Goal: Task Accomplishment & Management: Manage account settings

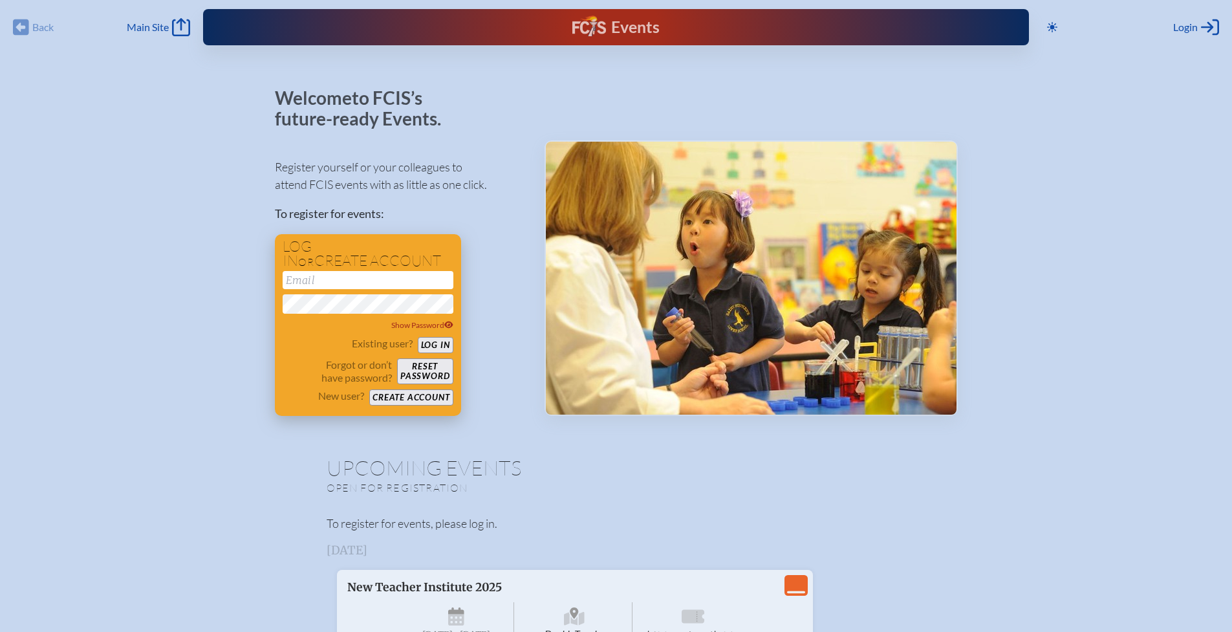
type input "[EMAIL_ADDRESS][DOMAIN_NAME]"
click at [441, 343] on button "Log in" at bounding box center [436, 345] width 36 height 16
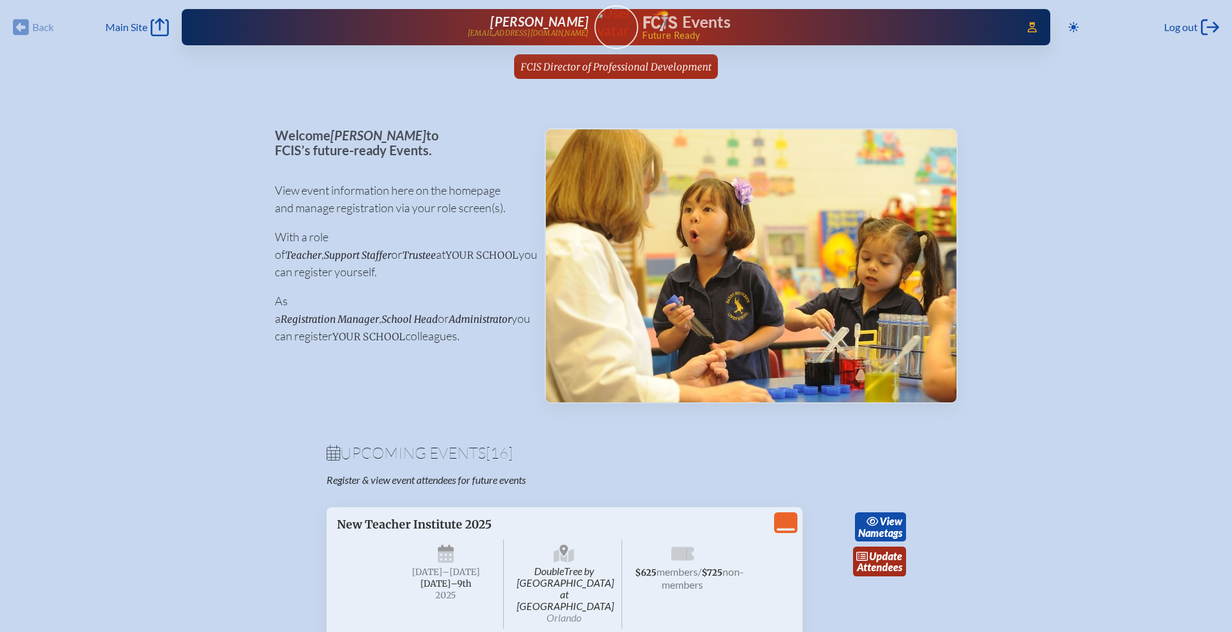
drag, startPoint x: 571, startPoint y: 71, endPoint x: 510, endPoint y: 70, distance: 60.8
click at [571, 70] on span "FCIS Director of Professional Development" at bounding box center [616, 67] width 191 height 12
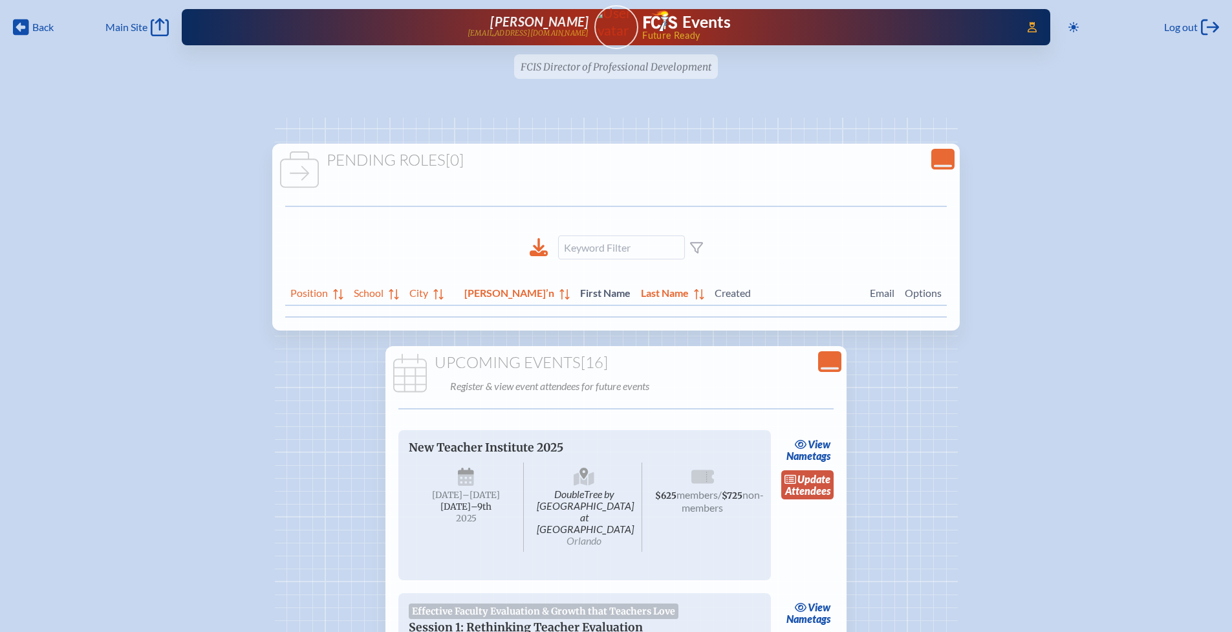
click at [810, 478] on span "update" at bounding box center [813, 479] width 33 height 12
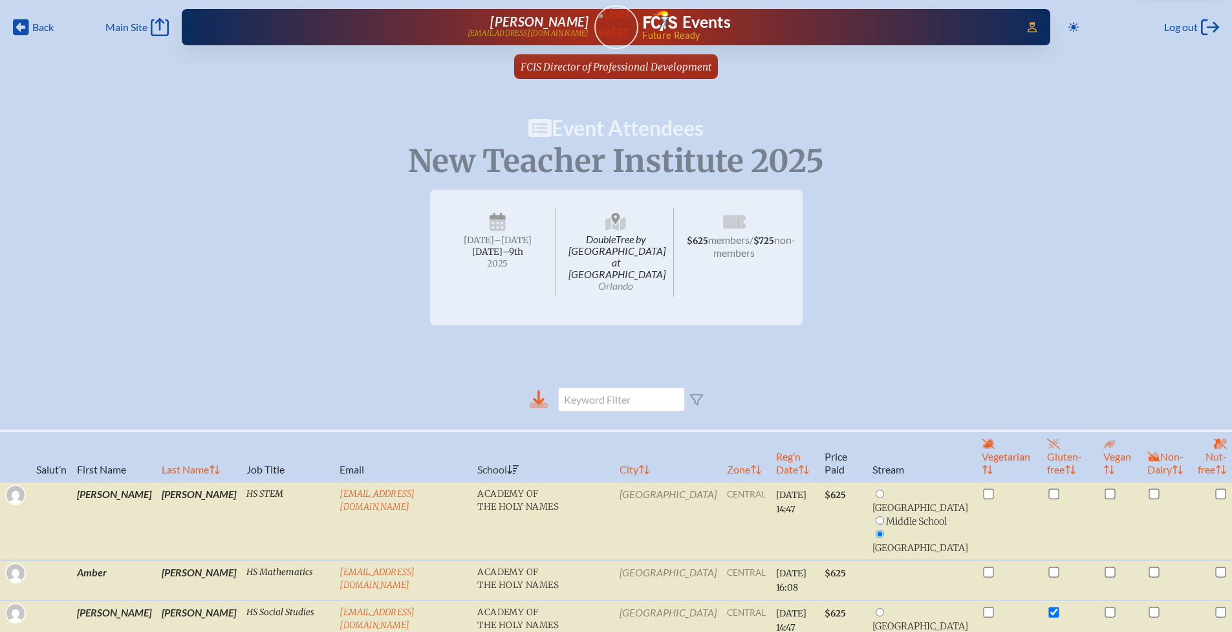
click at [543, 390] on icon at bounding box center [539, 399] width 18 height 18
click at [771, 458] on th "Reg’n Date" at bounding box center [795, 456] width 49 height 51
radio input "false"
checkbox input "false"
radio input "true"
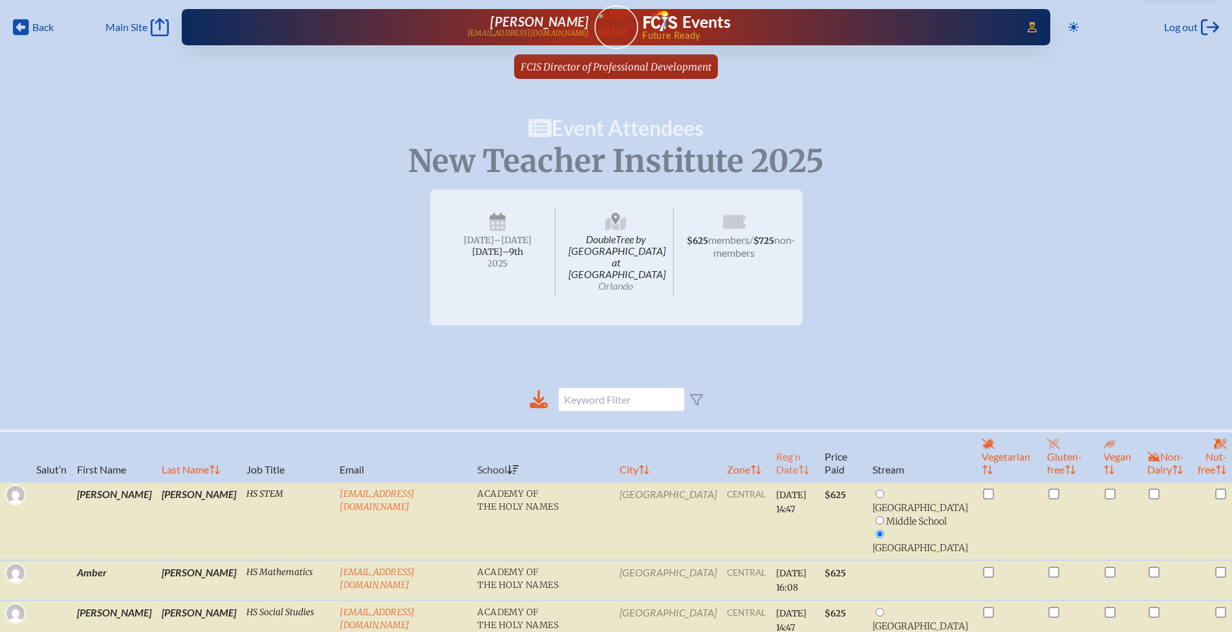
radio input "true"
radio input "false"
radio input "true"
checkbox input "false"
checkbox input "true"
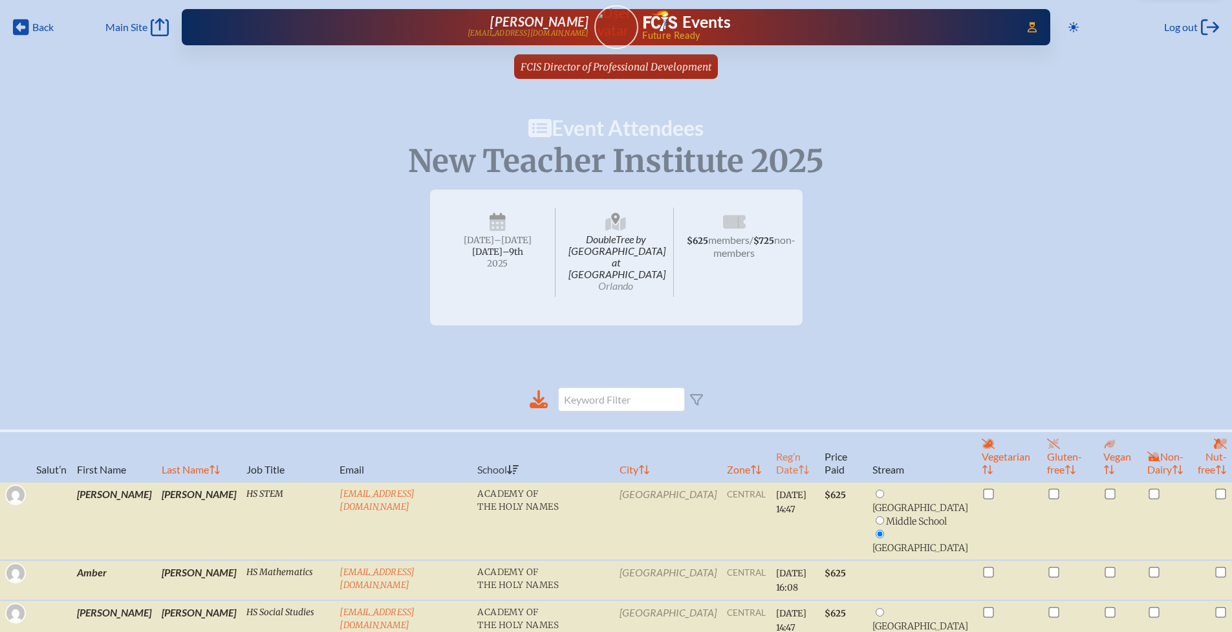
checkbox input "true"
radio input "true"
checkbox input "true"
radio input "true"
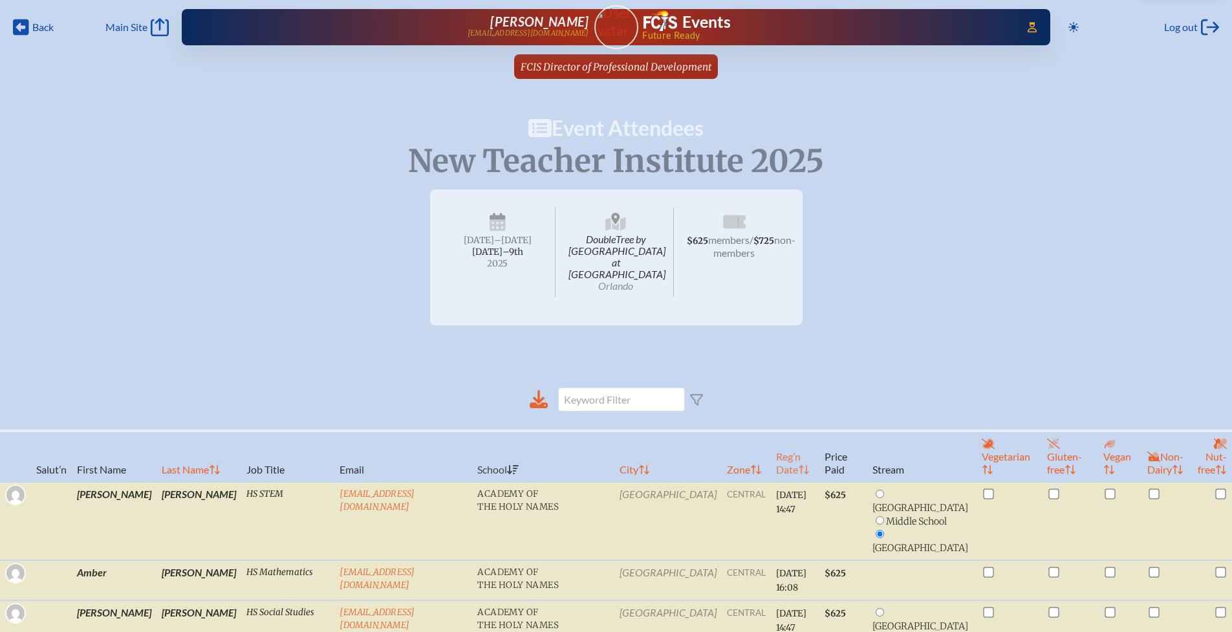
radio input "false"
radio input "true"
checkbox input "false"
radio input "true"
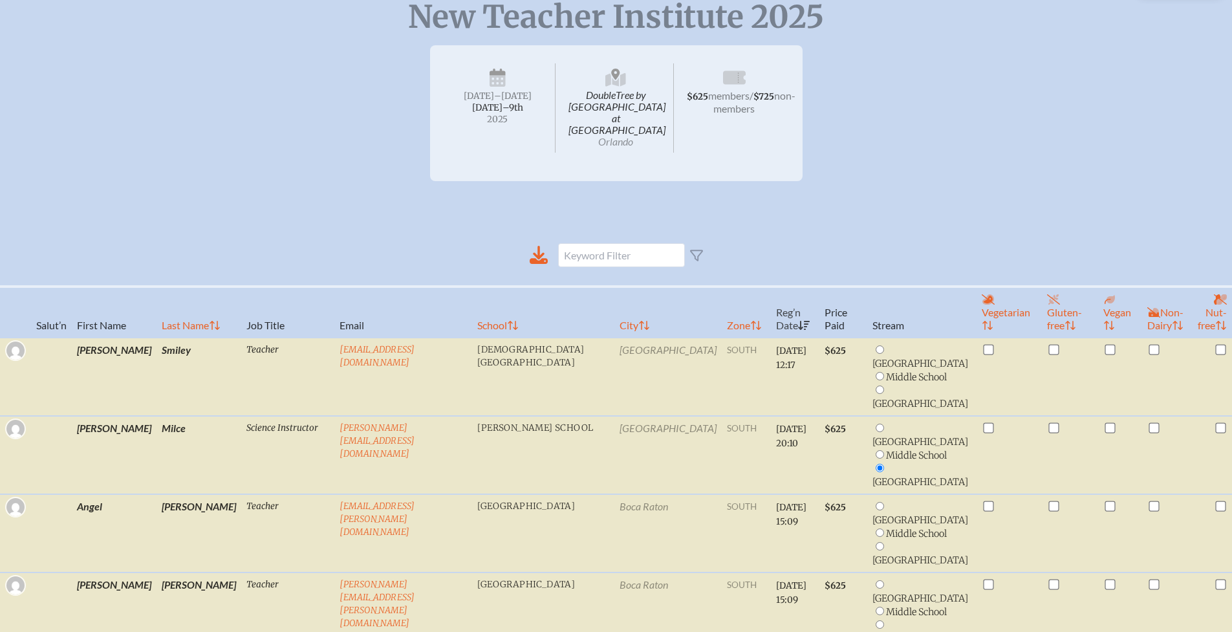
scroll to position [121, 0]
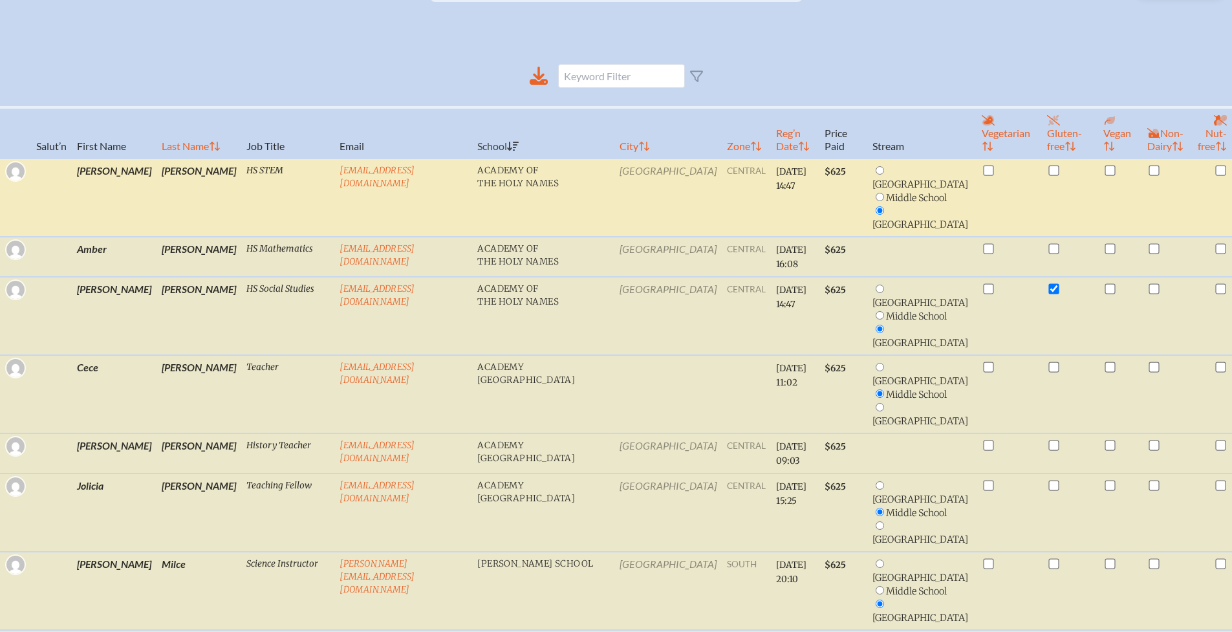
scroll to position [68, 0]
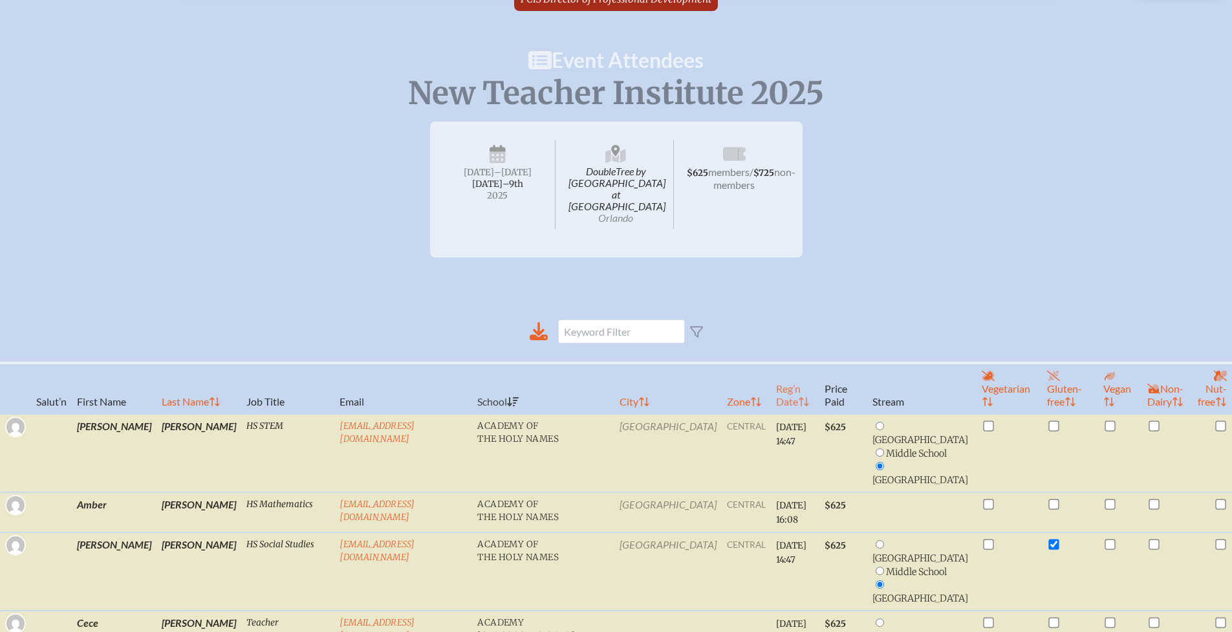
click at [771, 387] on th "Reg’n Date" at bounding box center [795, 388] width 49 height 51
radio input "false"
checkbox input "false"
radio input "true"
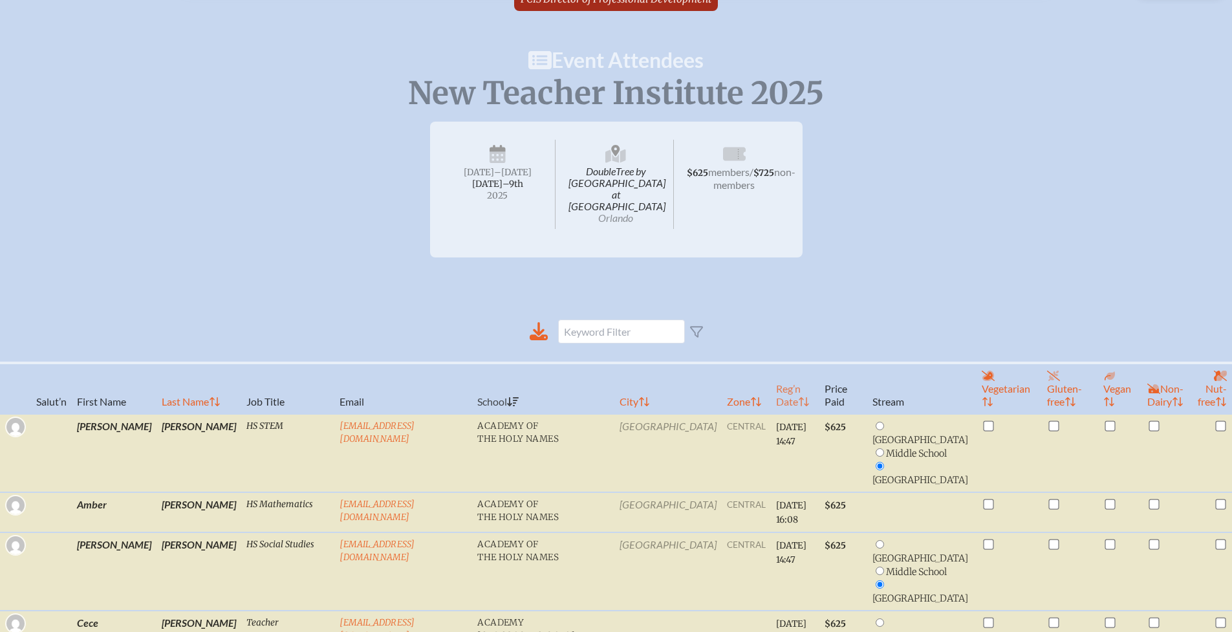
radio input "false"
radio input "true"
checkbox input "false"
checkbox input "true"
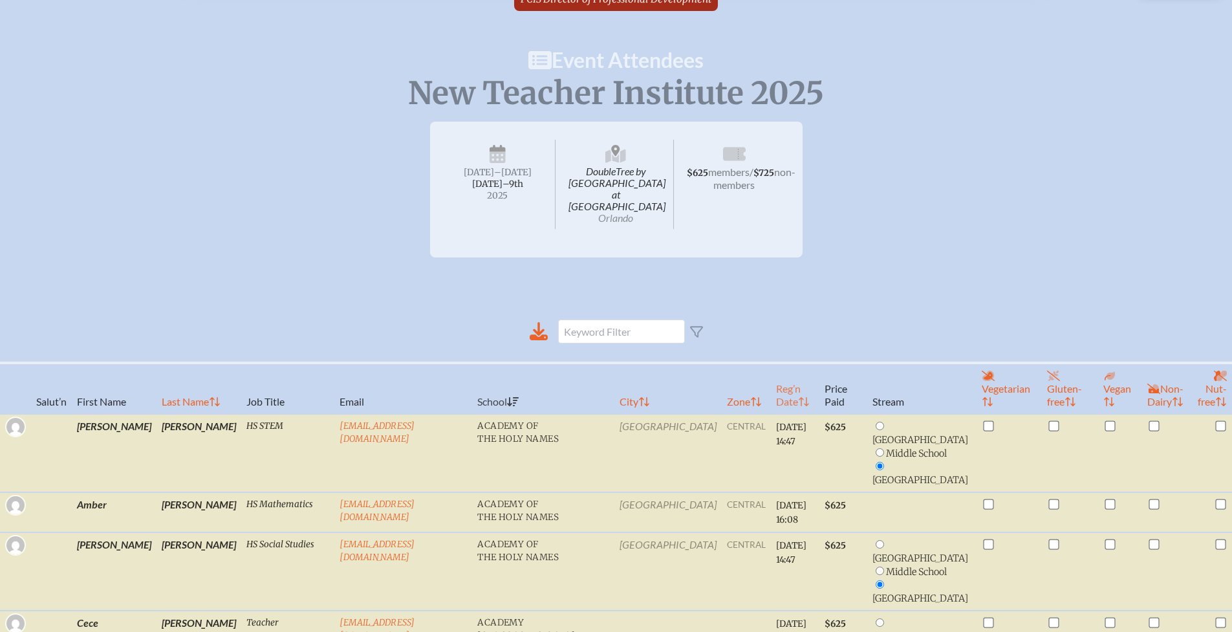
radio input "true"
checkbox input "true"
radio input "true"
radio input "false"
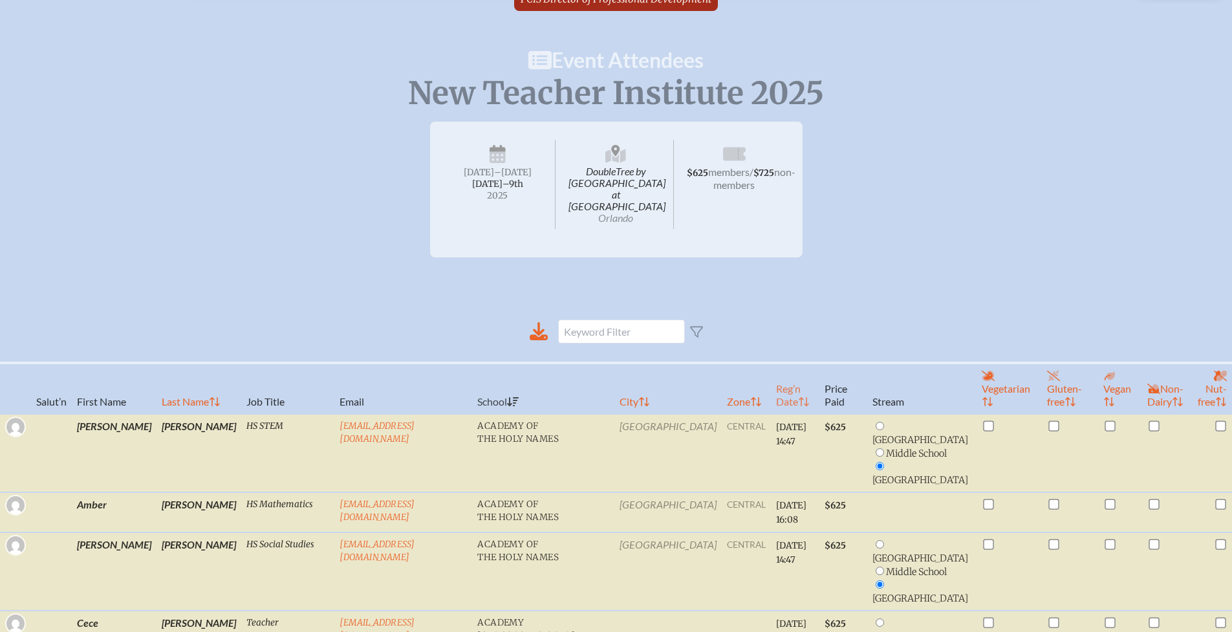
radio input "false"
radio input "true"
checkbox input "false"
radio input "true"
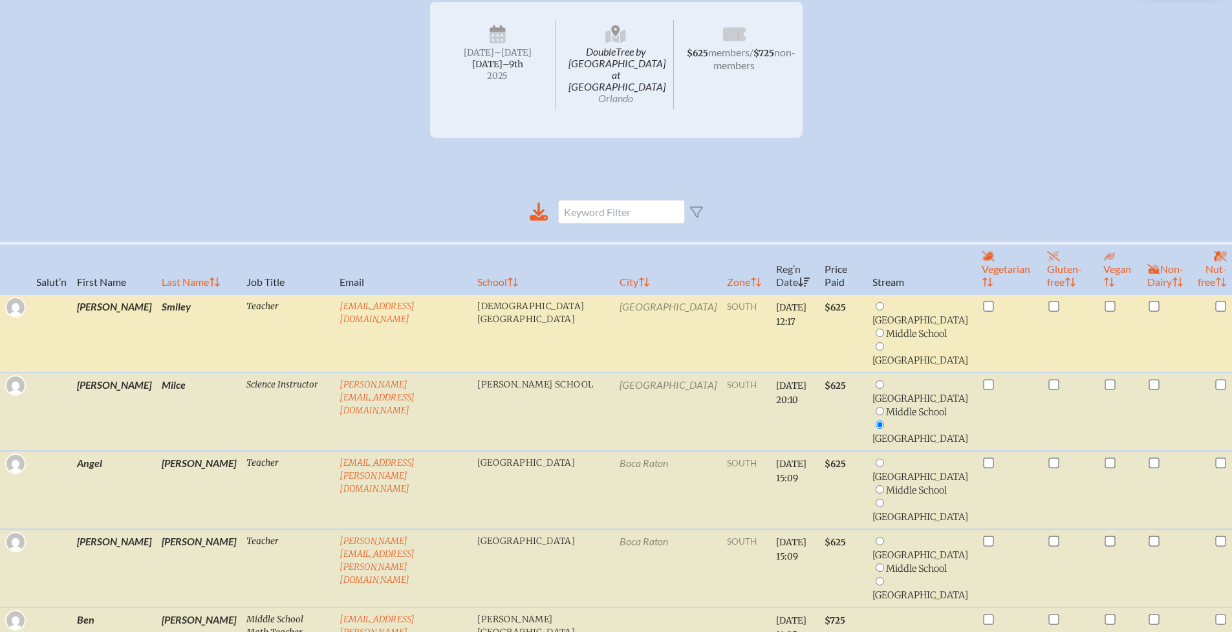
scroll to position [190, 0]
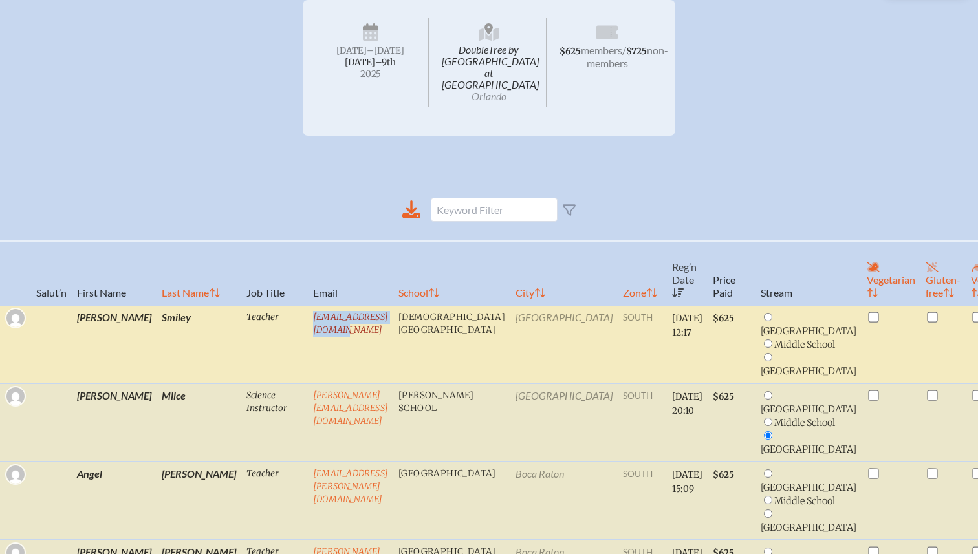
copy link "asmiley@saintmarks.com"
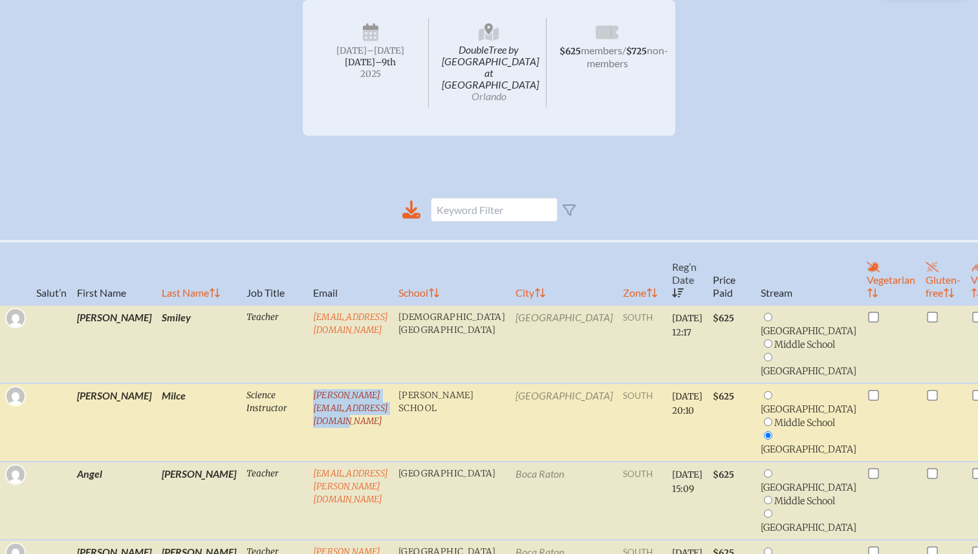
copy link "abigail.milce@thebenjaminschool.org"
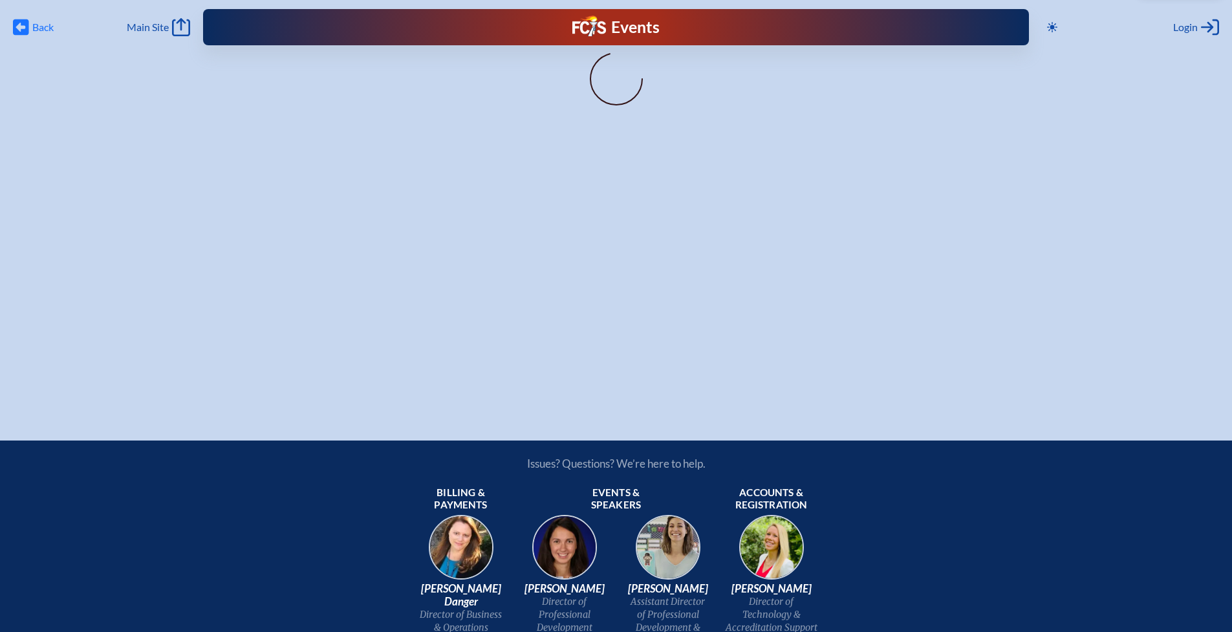
type input "[EMAIL_ADDRESS][DOMAIN_NAME]"
click at [43, 27] on span "Back" at bounding box center [42, 27] width 21 height 13
click at [1188, 30] on span "Login" at bounding box center [1185, 27] width 25 height 13
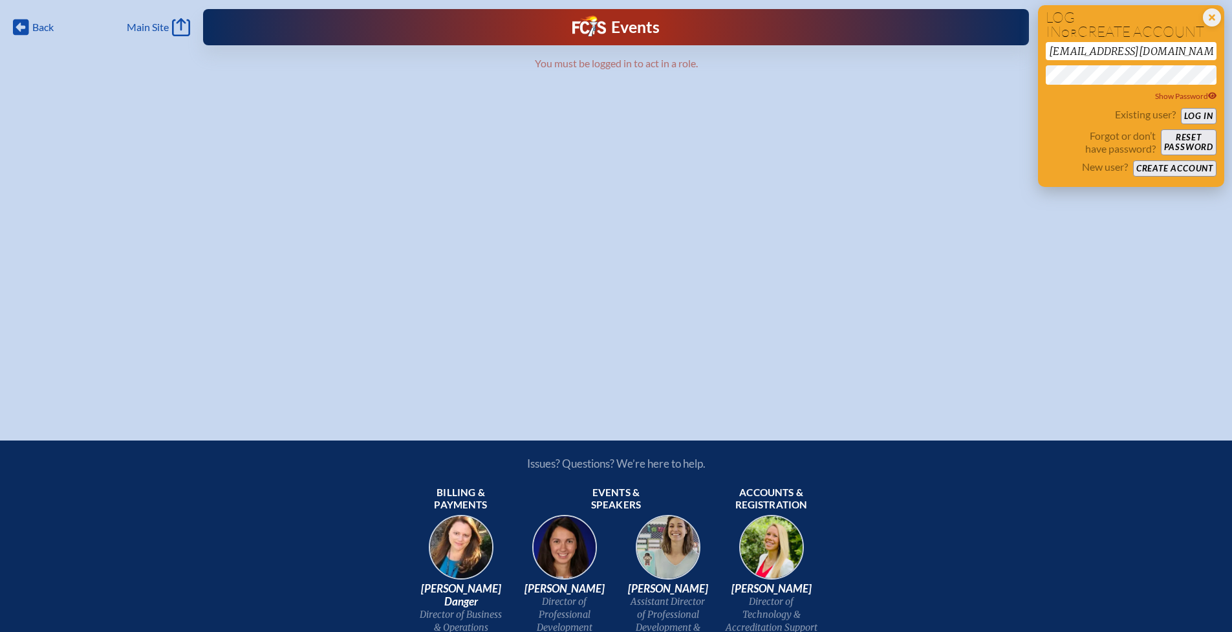
click at [1191, 118] on button "Log in" at bounding box center [1199, 116] width 36 height 16
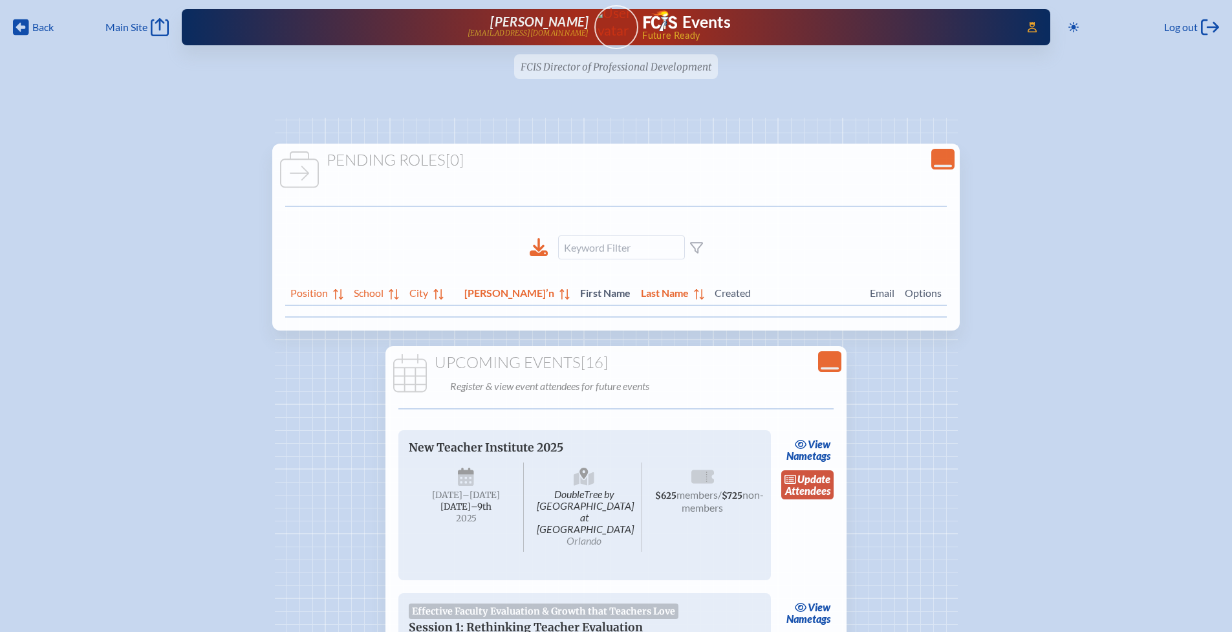
click at [820, 479] on span "update" at bounding box center [813, 479] width 33 height 12
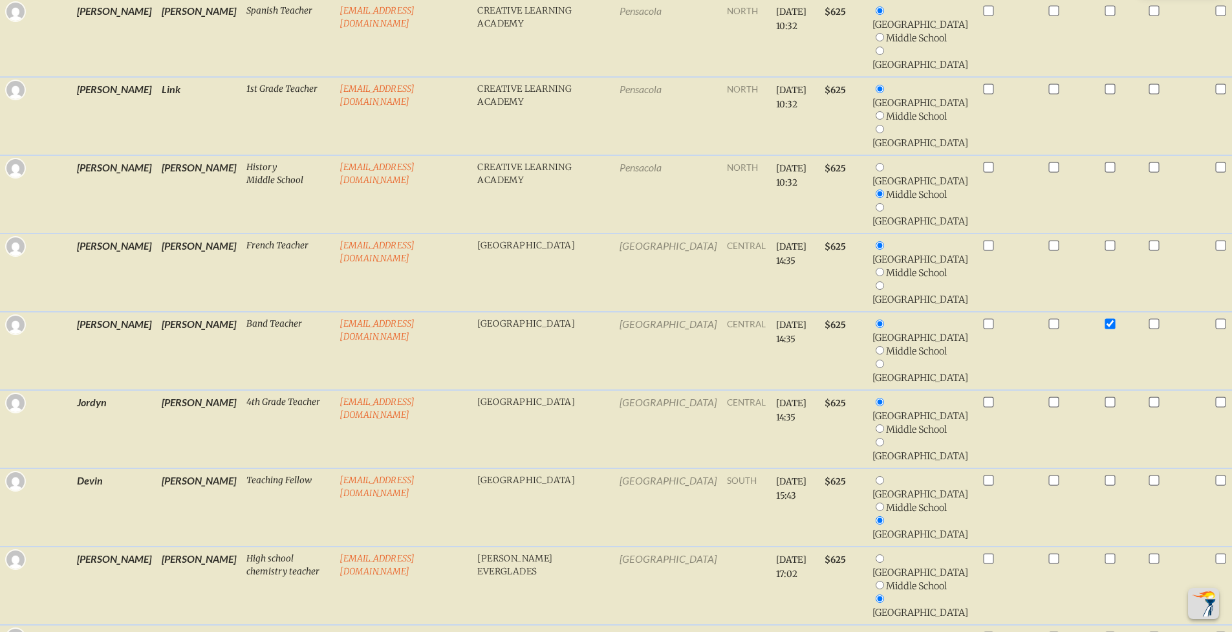
scroll to position [920, 0]
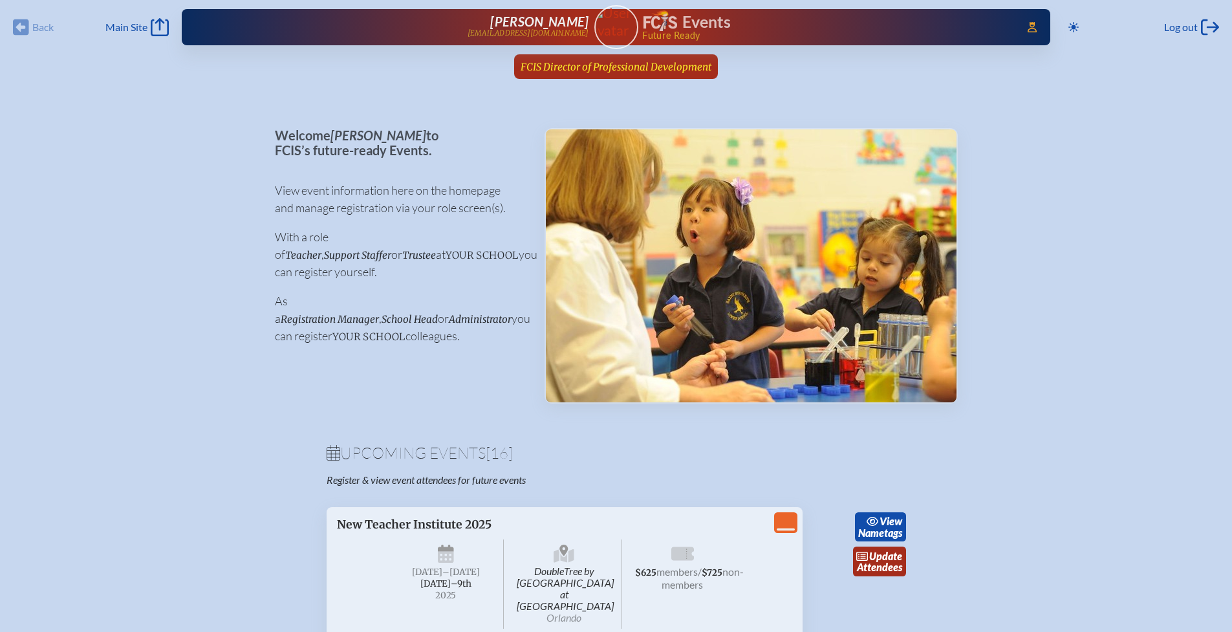
click at [623, 66] on span "FCIS Director of Professional Development" at bounding box center [616, 67] width 191 height 12
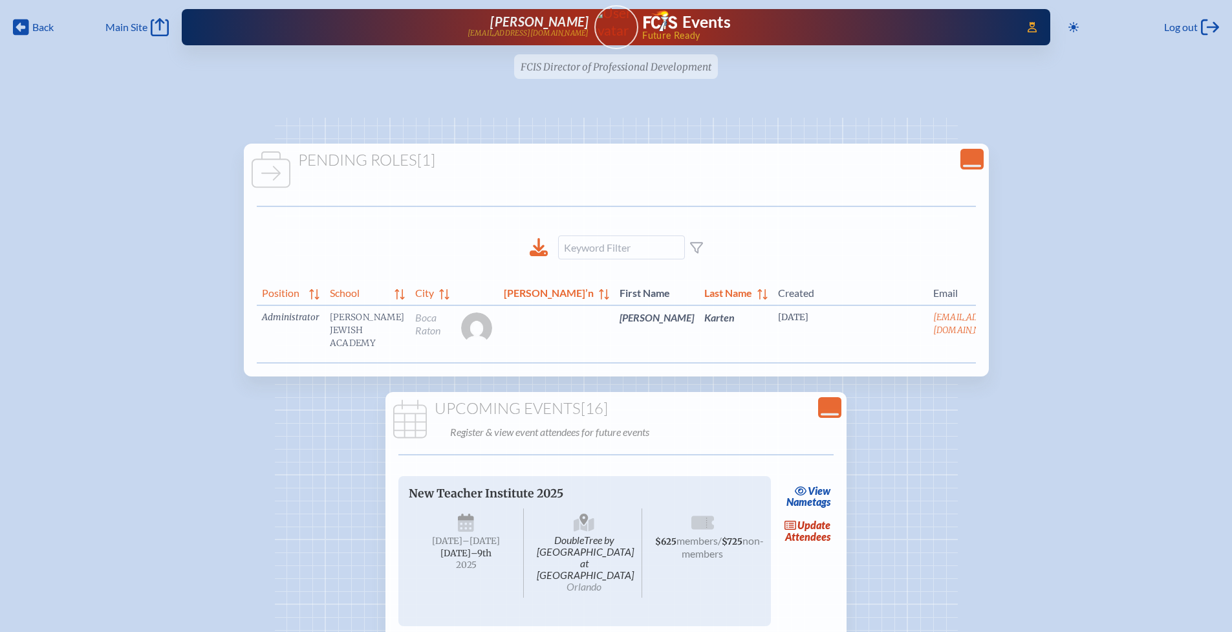
click at [1019, 346] on link "edit Person’s Details" at bounding box center [1040, 336] width 43 height 41
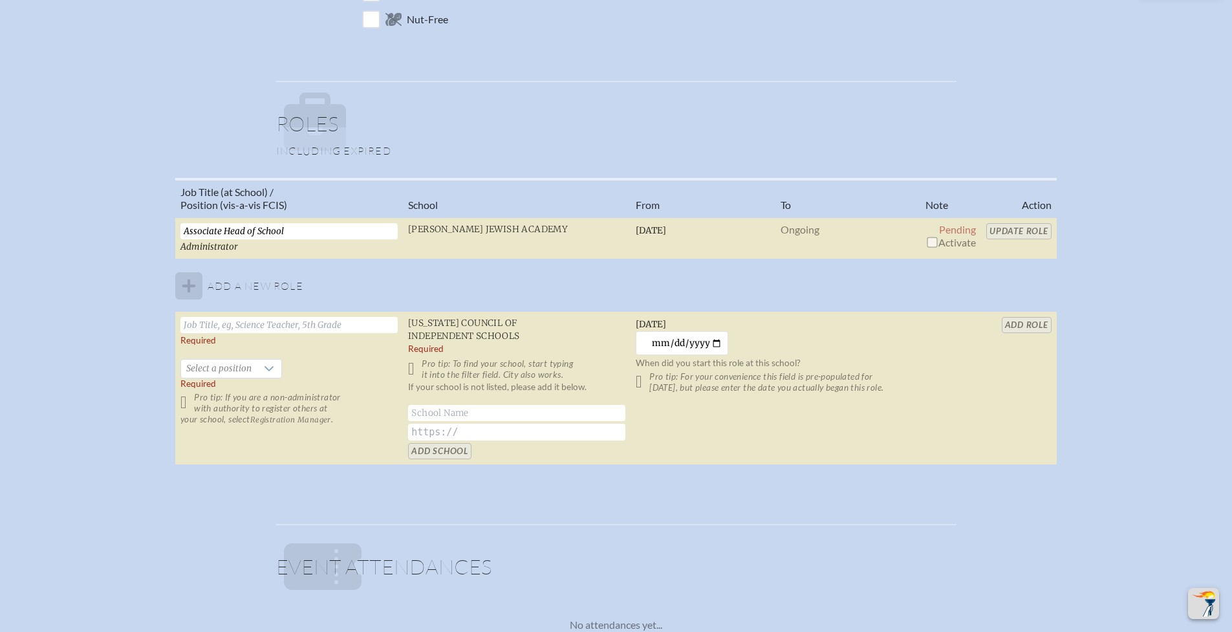
scroll to position [790, 0]
click at [934, 241] on input "checkbox" at bounding box center [932, 241] width 10 height 10
checkbox input "true"
click at [1017, 230] on input "Update Role" at bounding box center [1018, 230] width 65 height 16
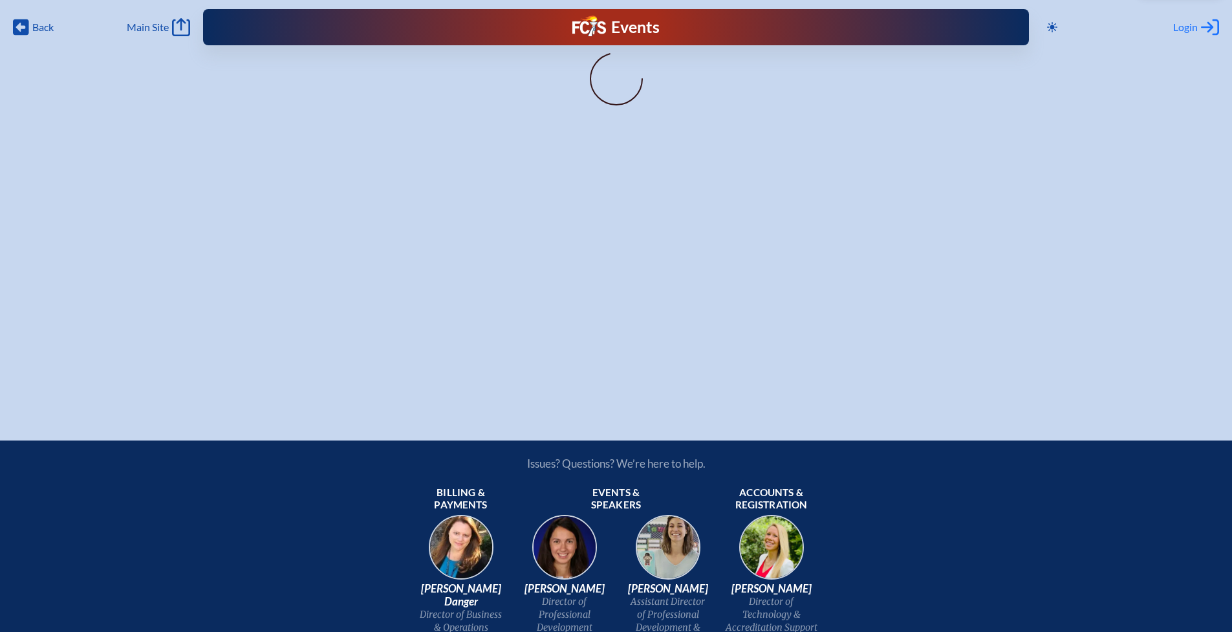
type input "[EMAIL_ADDRESS][DOMAIN_NAME]"
click at [1188, 25] on span "Login" at bounding box center [1185, 27] width 25 height 13
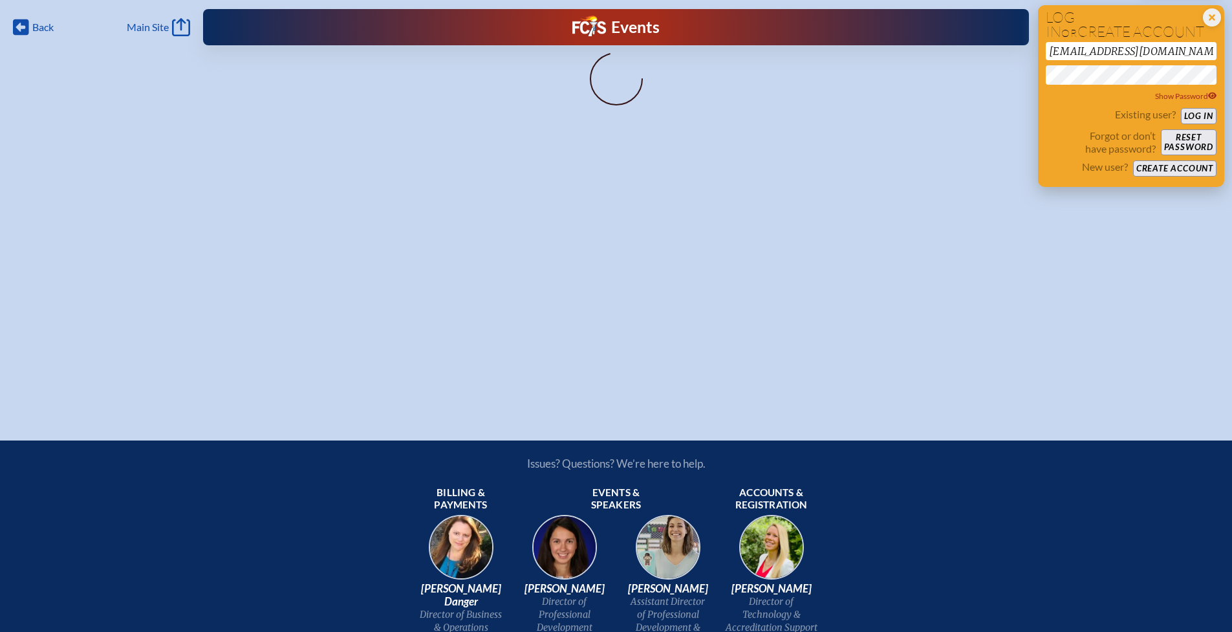
click at [1201, 115] on button "Log in" at bounding box center [1199, 116] width 36 height 16
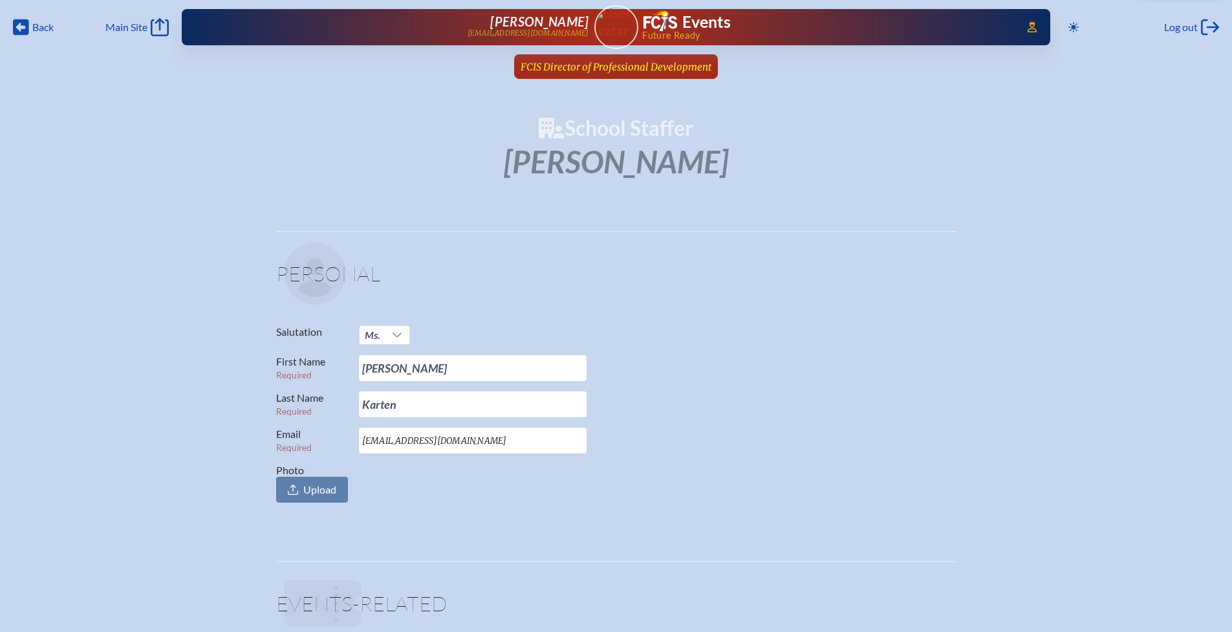
click at [658, 70] on span "FCIS Director of Professional Development" at bounding box center [616, 67] width 191 height 12
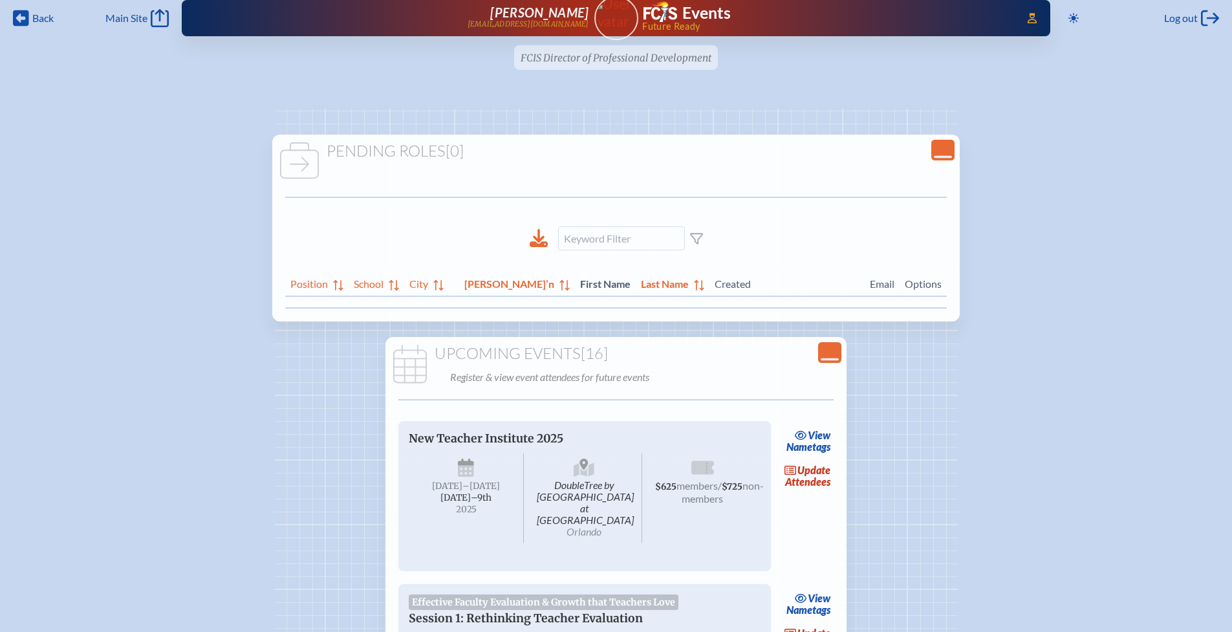
scroll to position [19, 0]
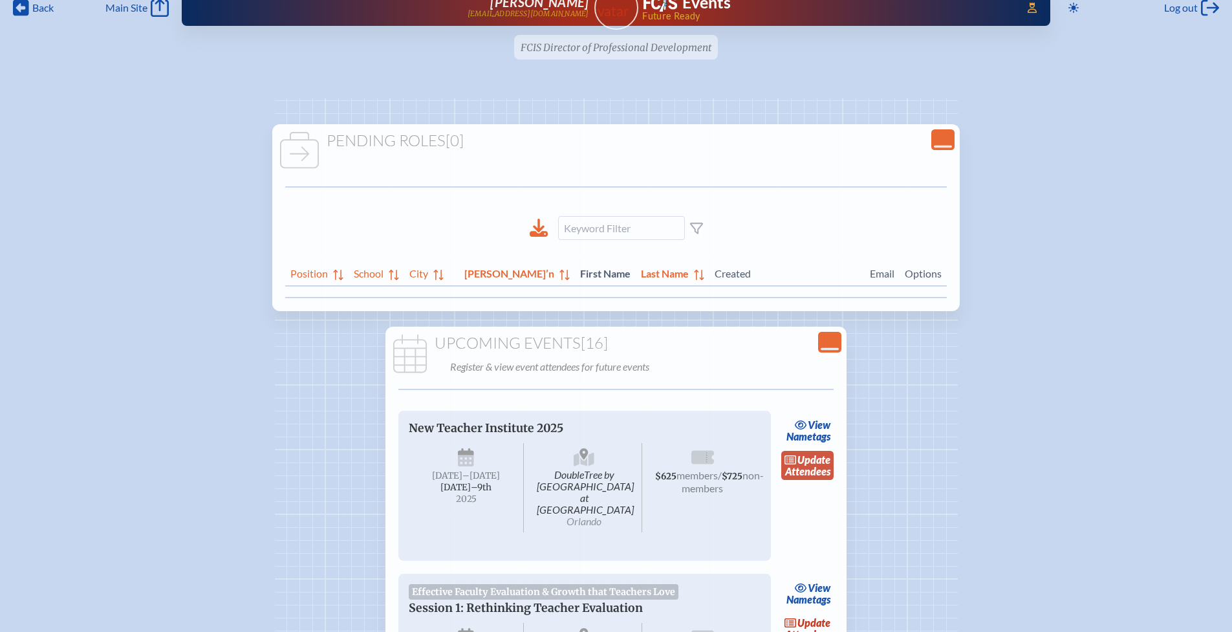
click at [822, 468] on link "update Attendees" at bounding box center [807, 466] width 53 height 30
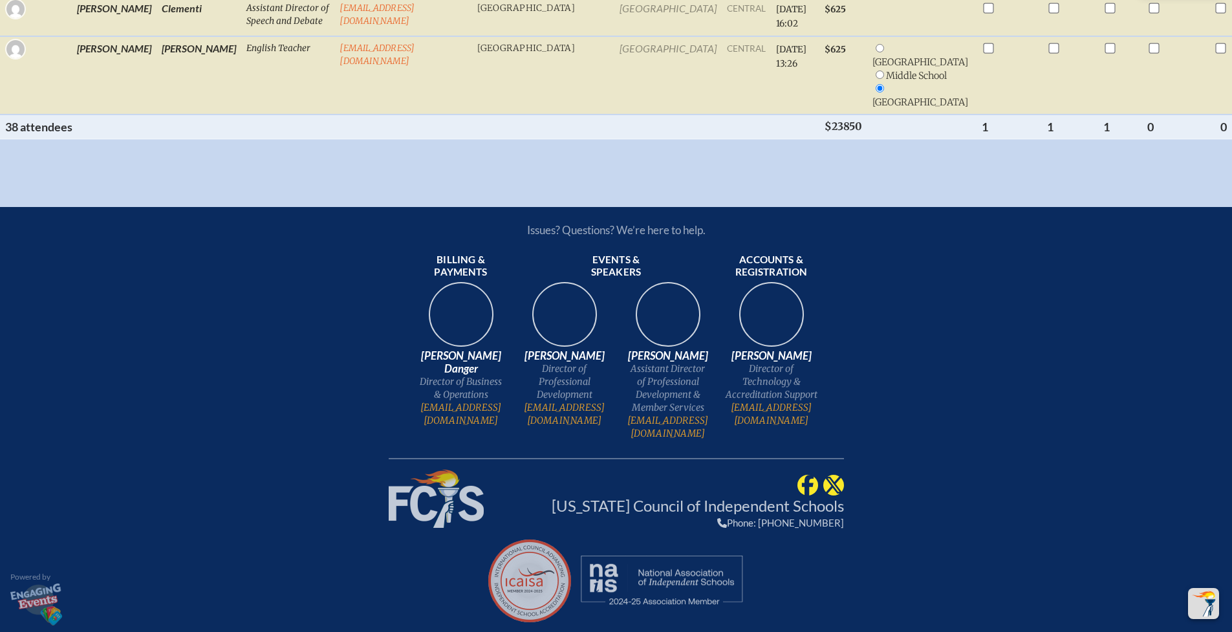
scroll to position [2995, 10]
